Goal: Find specific page/section: Find specific page/section

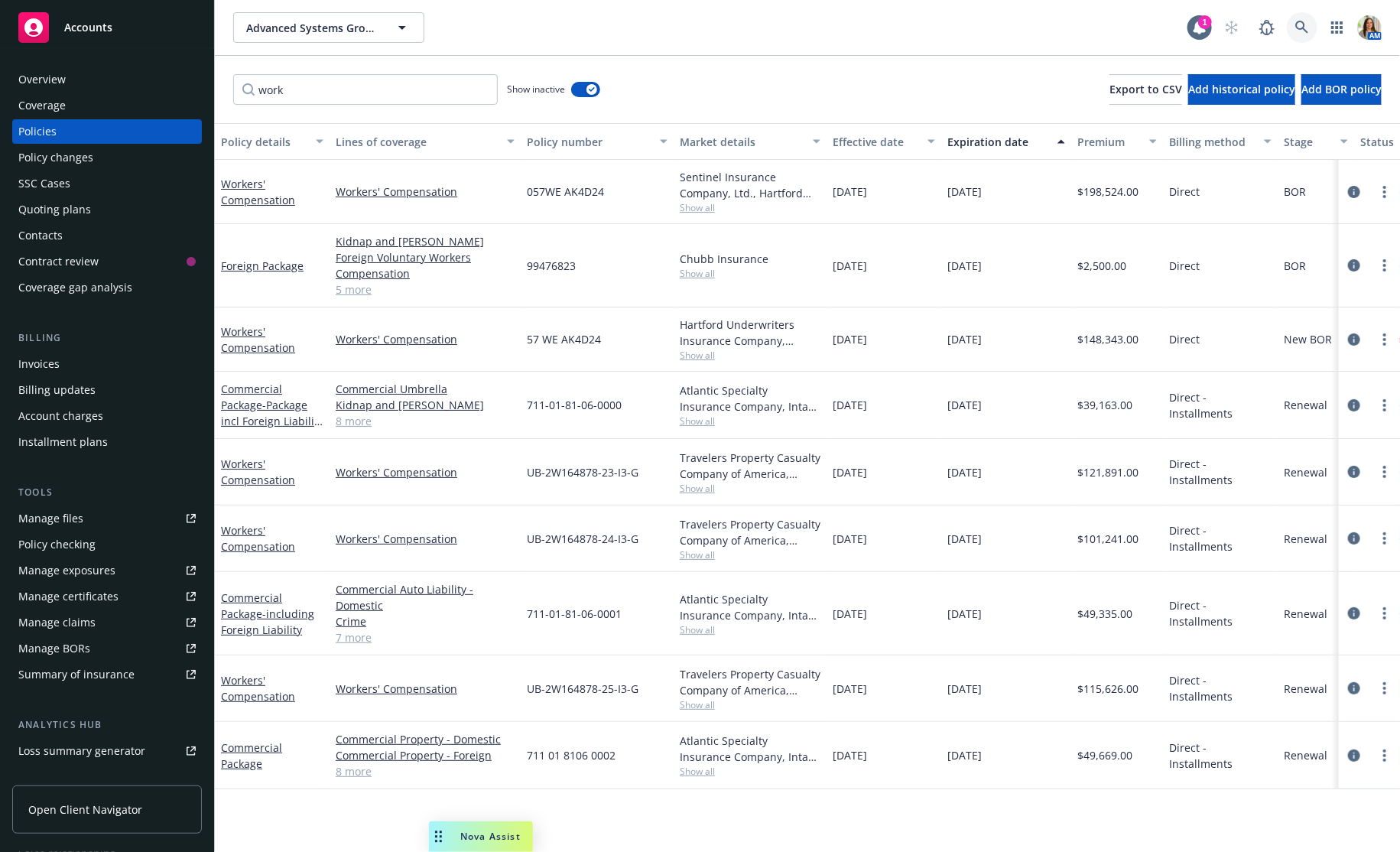
click at [1306, 24] on icon at bounding box center [1301, 27] width 14 height 14
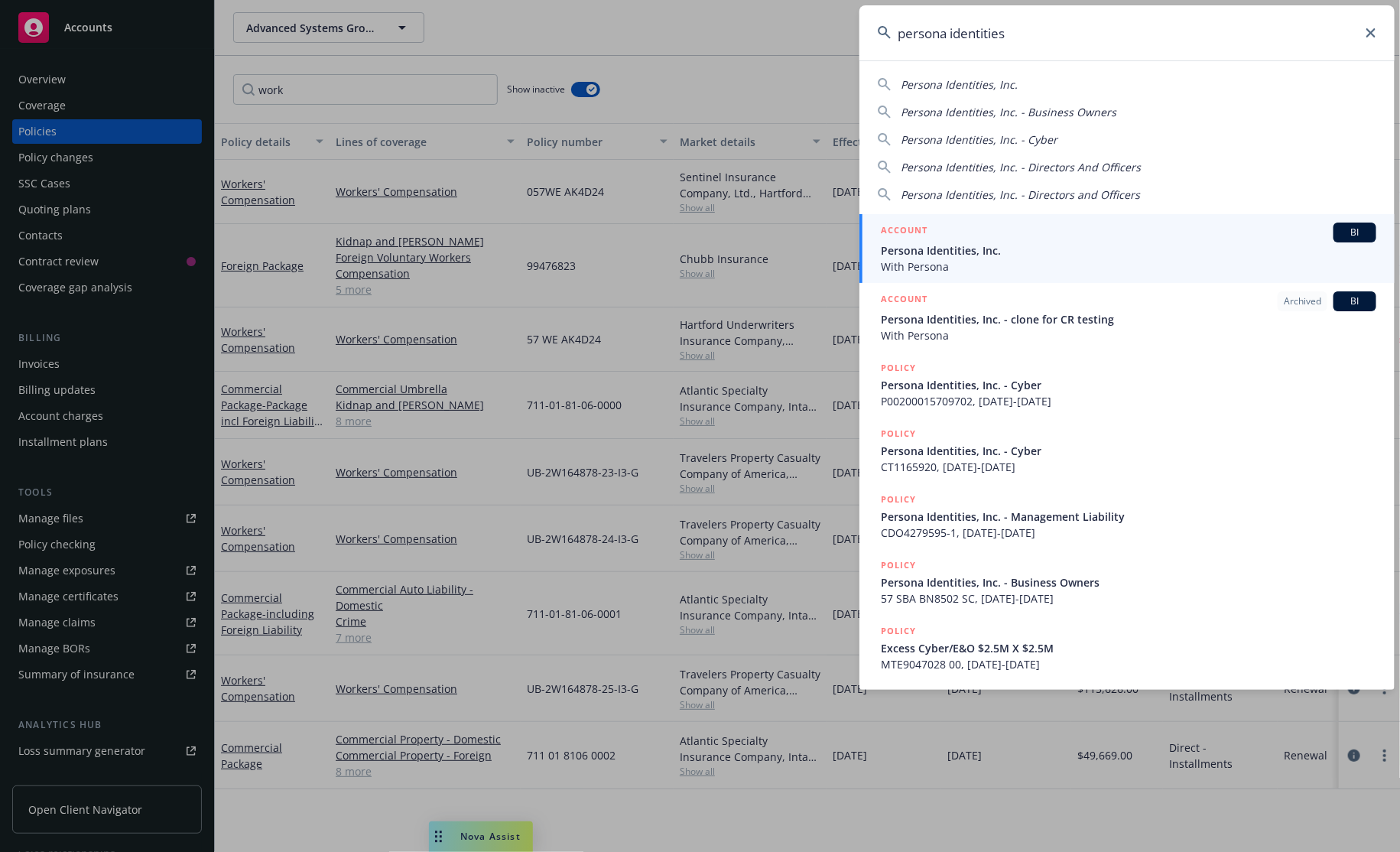
type input "persona identities"
click at [1018, 243] on span "Persona Identities, Inc." at bounding box center [1128, 251] width 496 height 16
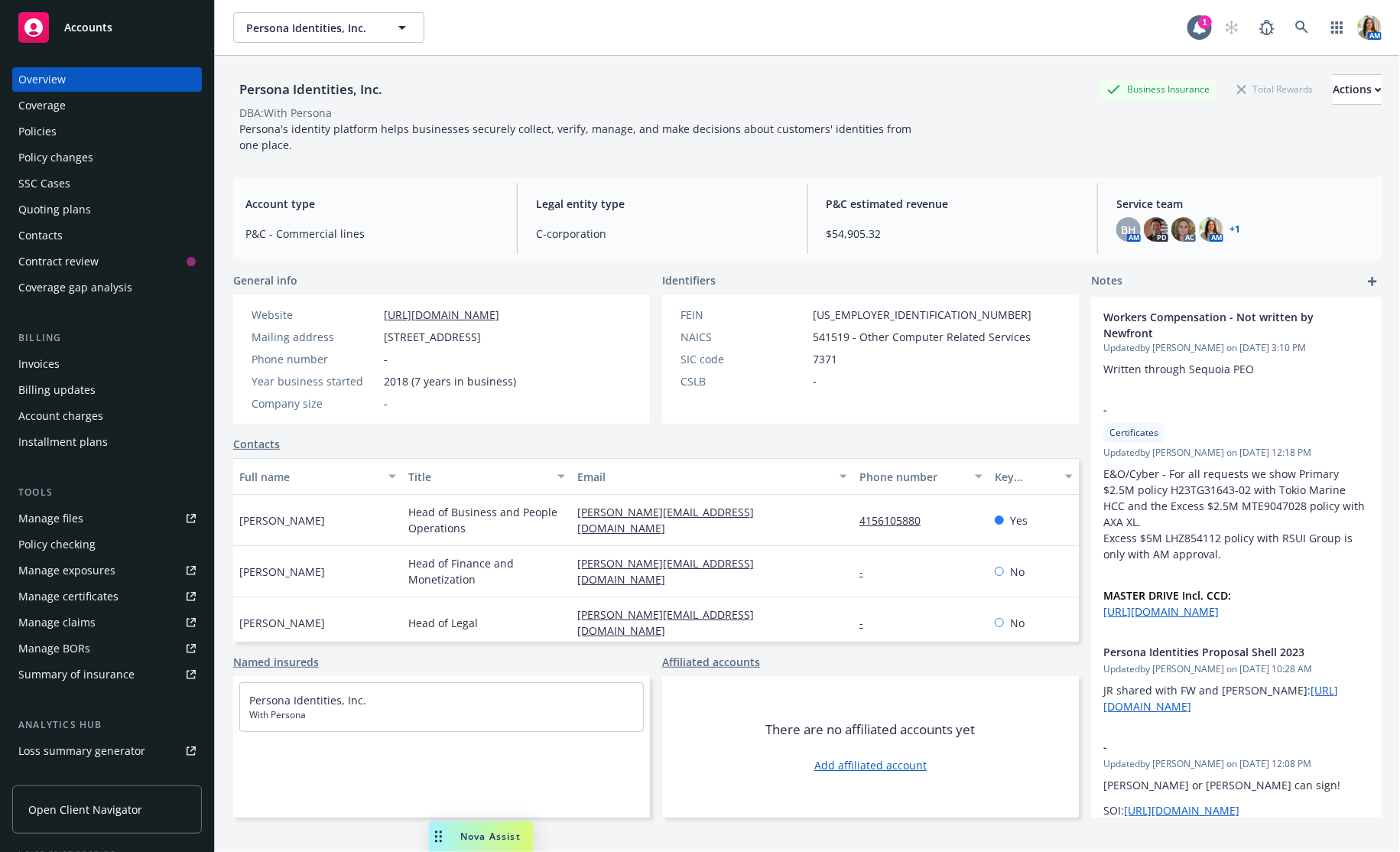
click at [129, 155] on div "Policy changes" at bounding box center [107, 158] width 178 height 25
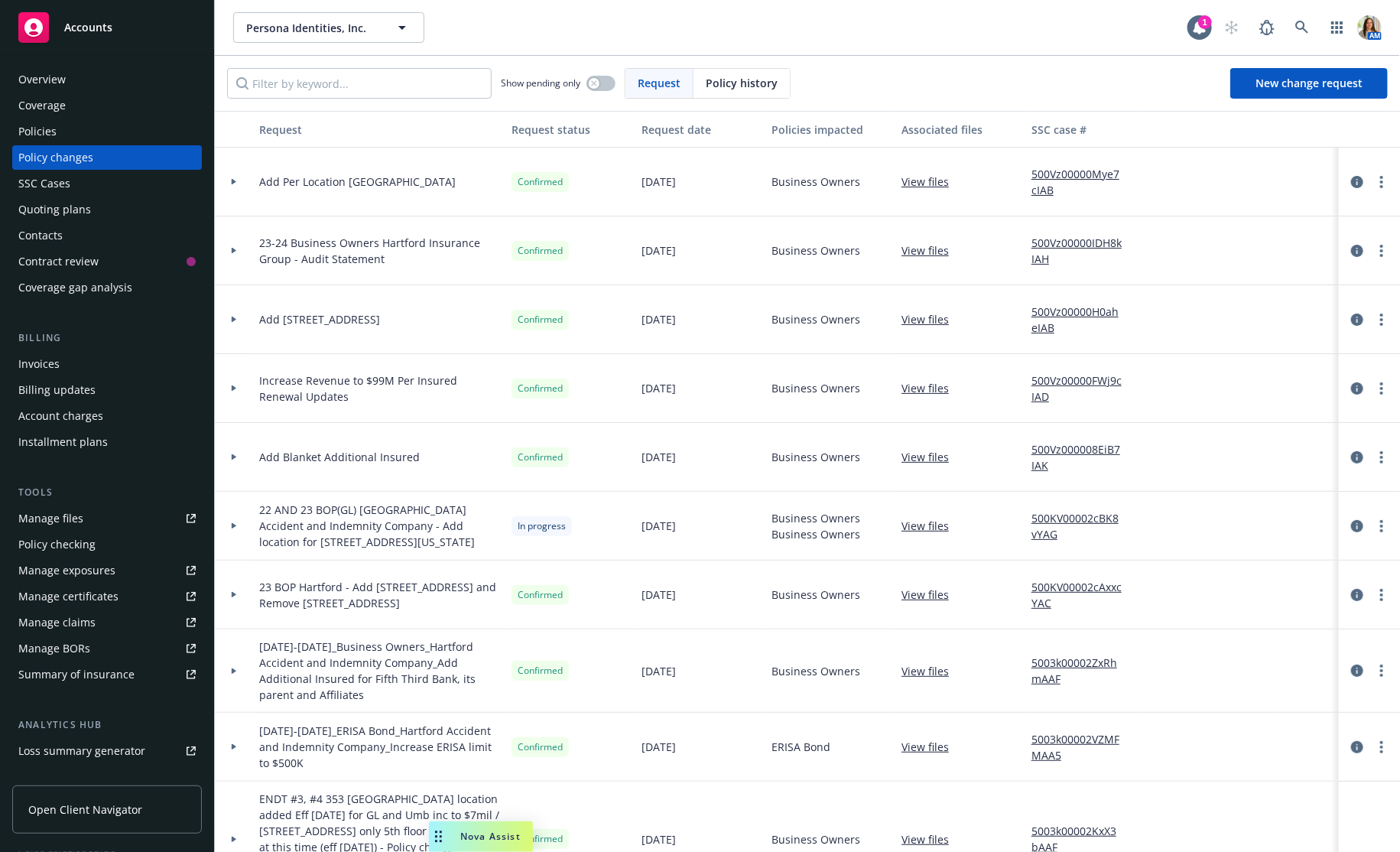
click at [127, 26] on div "Accounts" at bounding box center [107, 27] width 178 height 30
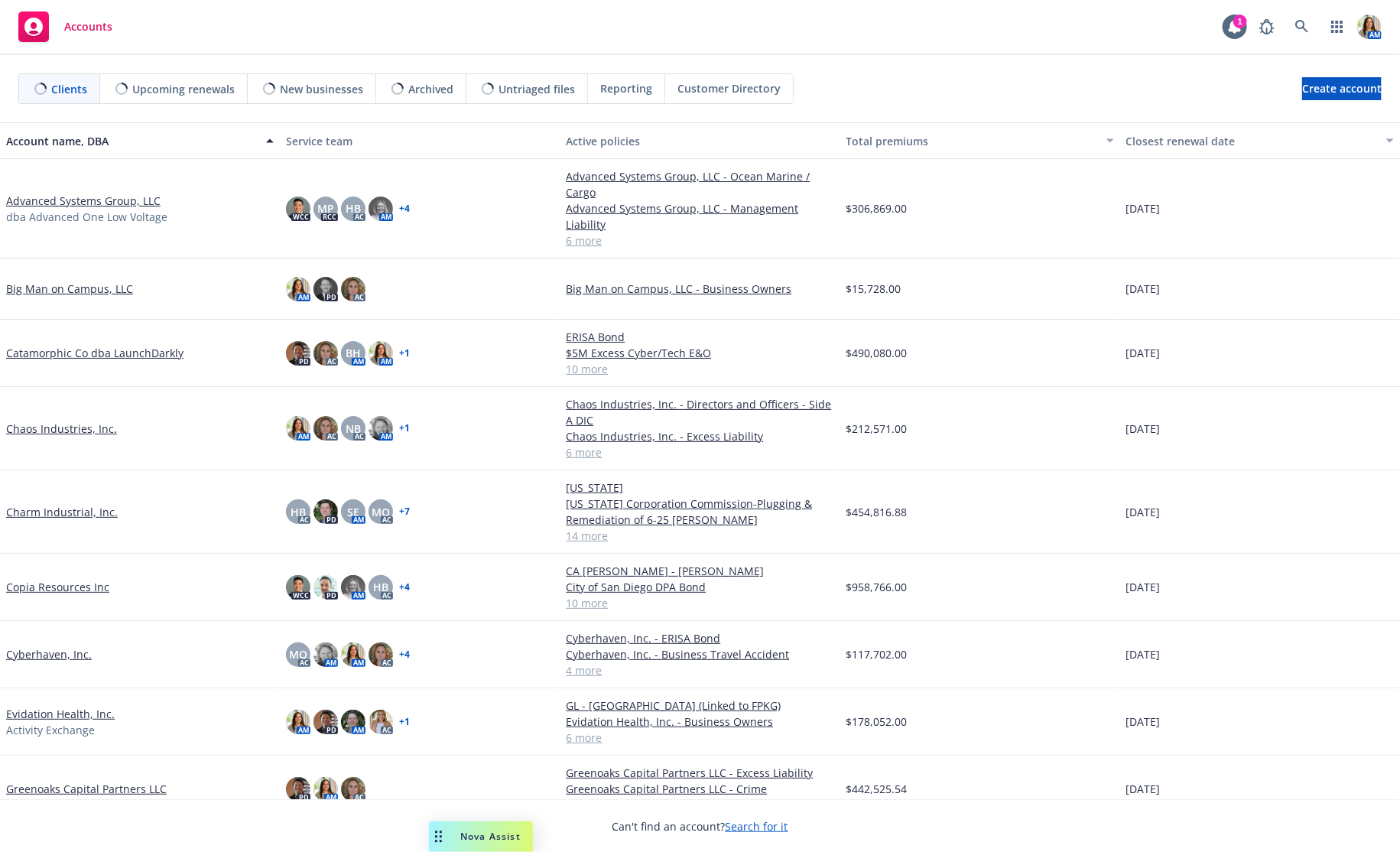
click at [98, 504] on link "Charm Industrial, Inc." at bounding box center [62, 512] width 112 height 16
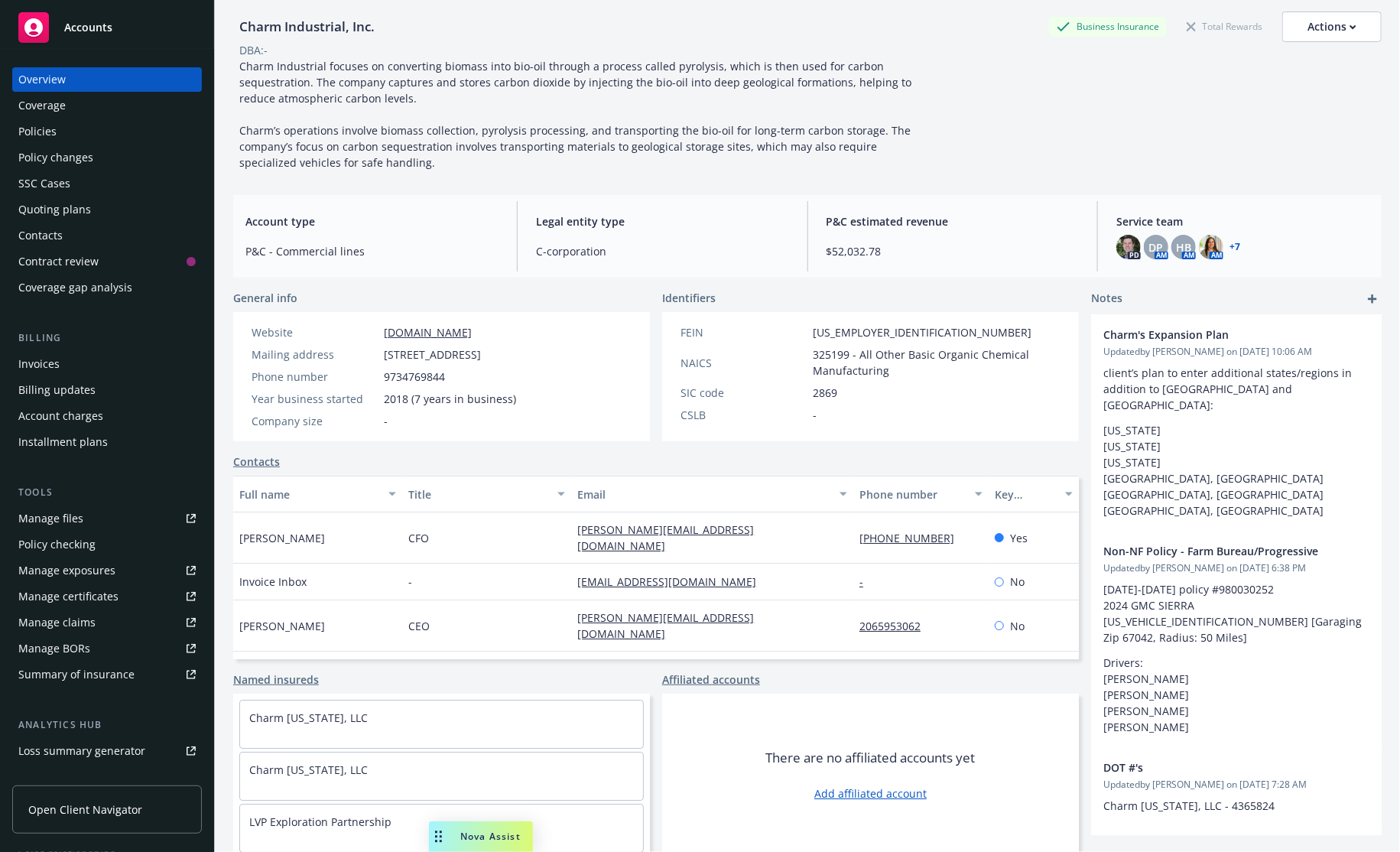
scroll to position [39, 0]
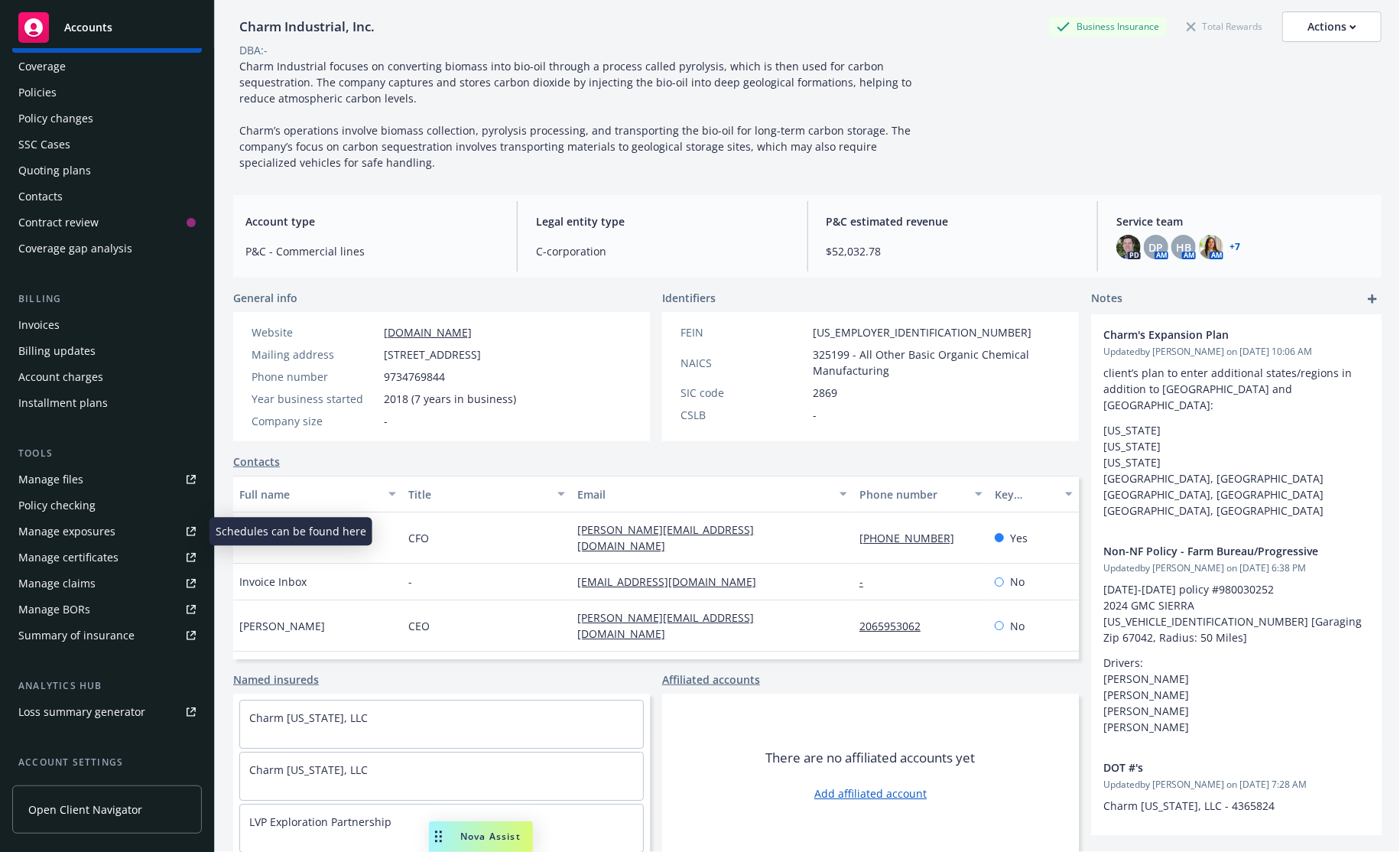
click at [70, 523] on div "Manage exposures" at bounding box center [67, 531] width 97 height 25
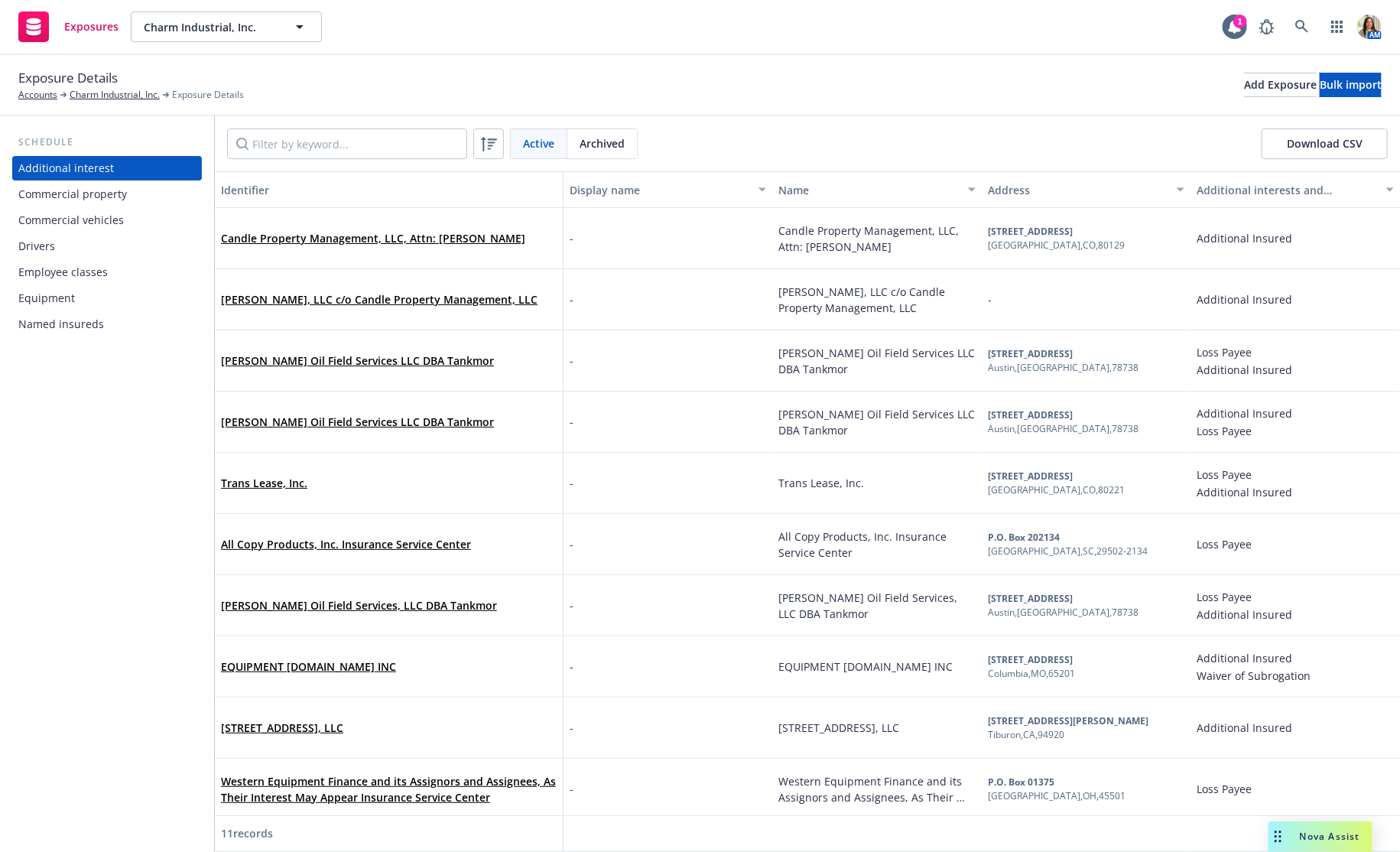
click at [81, 302] on div "Equipment" at bounding box center [107, 299] width 178 height 25
